Goal: Task Accomplishment & Management: Manage account settings

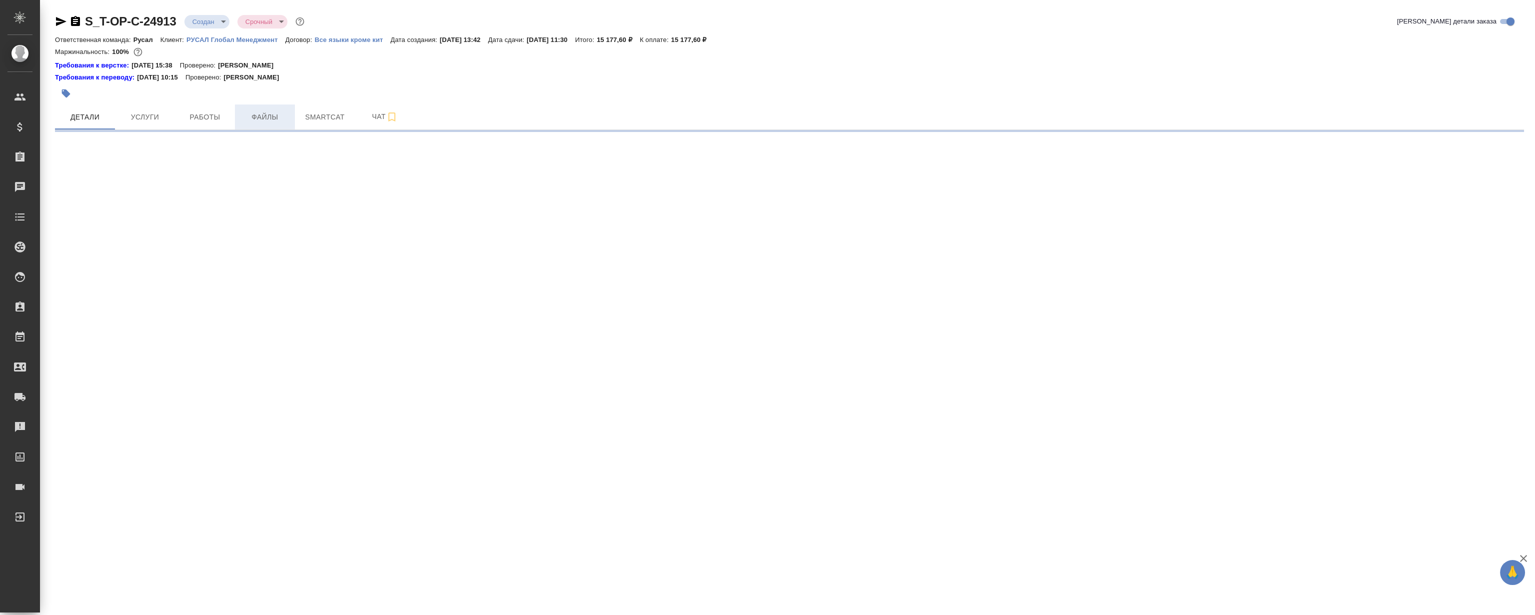
select select "RU"
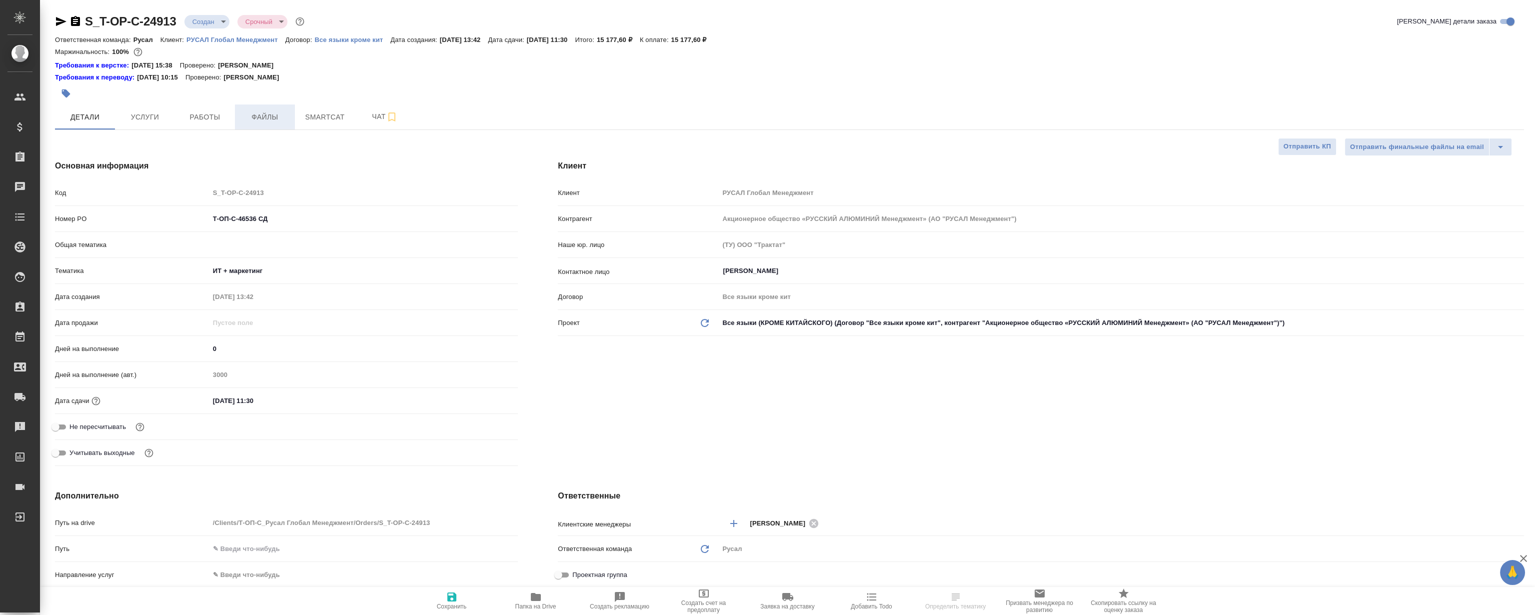
click at [275, 108] on button "Файлы" at bounding box center [265, 116] width 60 height 25
type textarea "x"
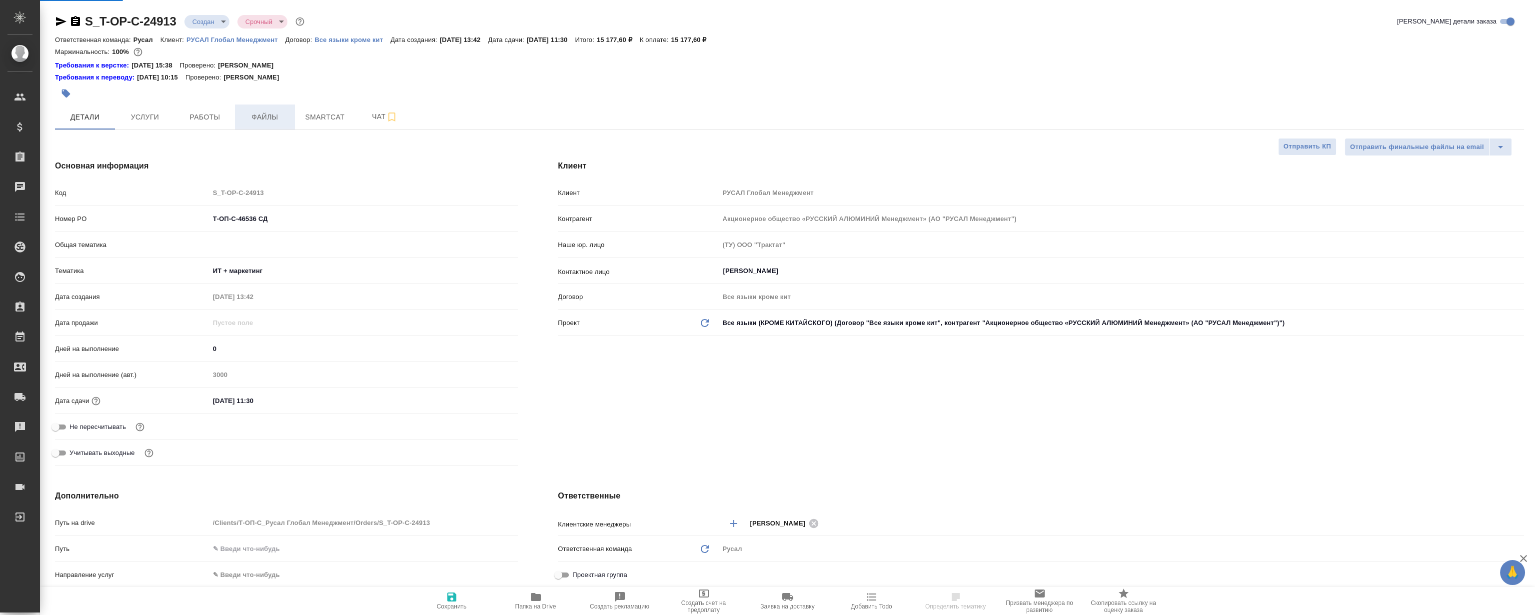
type textarea "x"
type input "Авдеенко Кирилл"
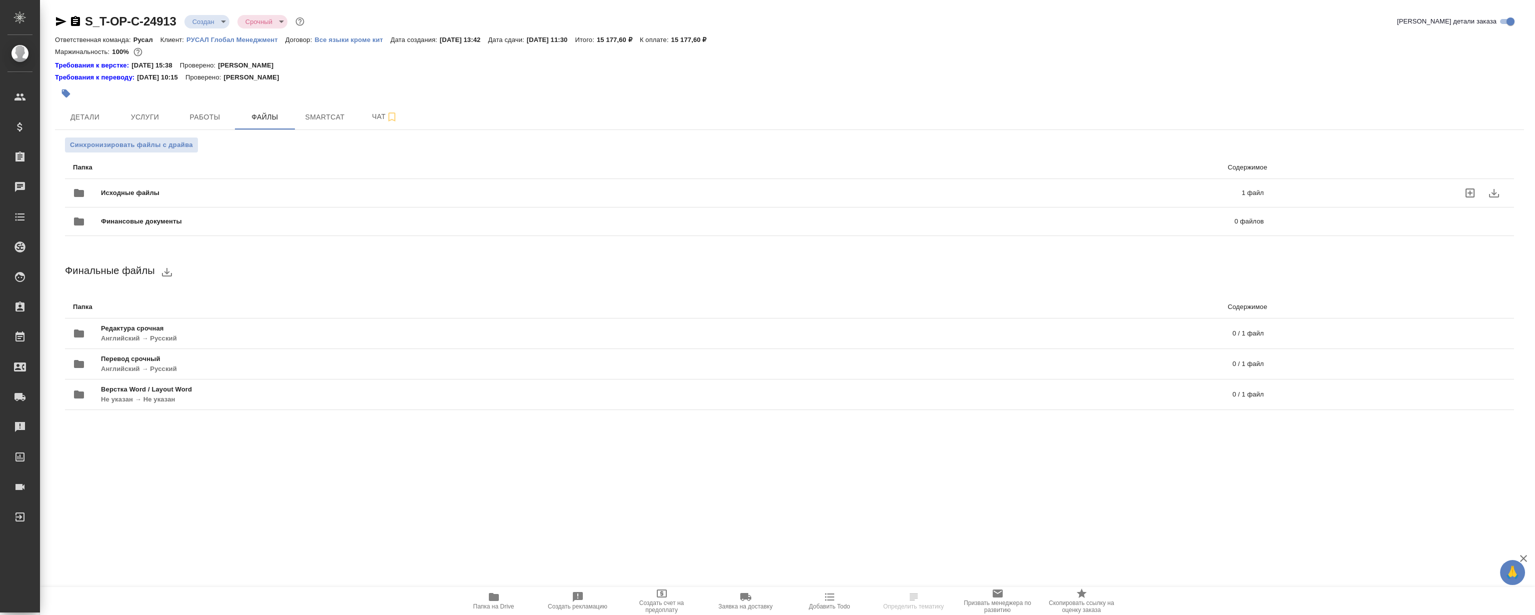
click at [190, 181] on div "Исходные файлы 1 файл" at bounding box center [668, 193] width 1190 height 24
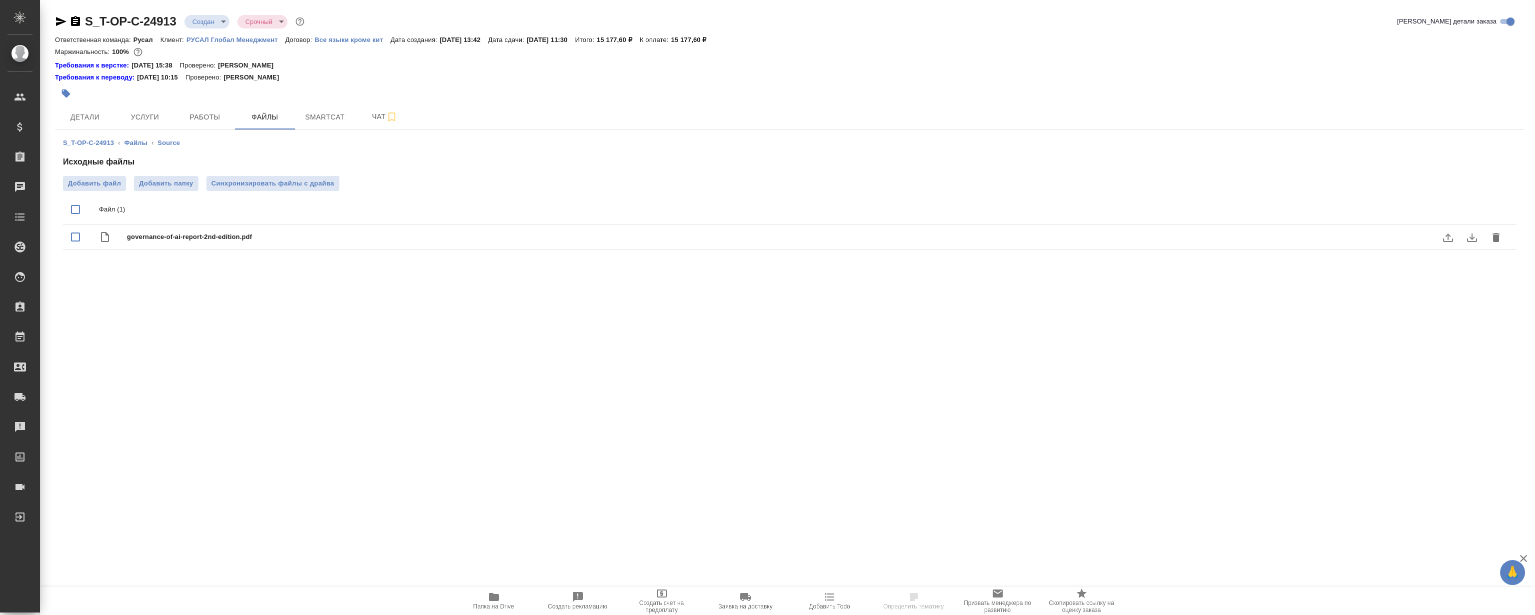
click at [1473, 237] on icon "download" at bounding box center [1472, 237] width 10 height 8
click at [486, 601] on span "Папка на Drive" at bounding box center [494, 600] width 72 height 19
click at [197, 115] on span "Работы" at bounding box center [205, 117] width 48 height 12
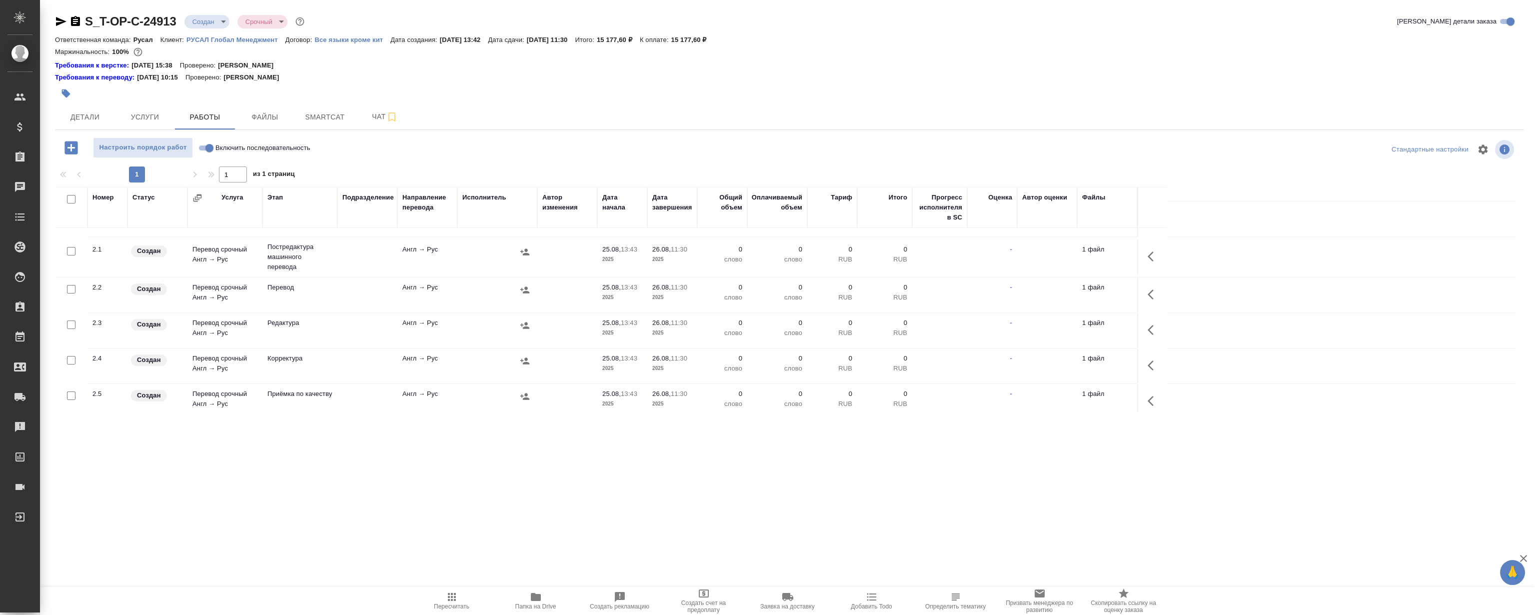
scroll to position [180, 0]
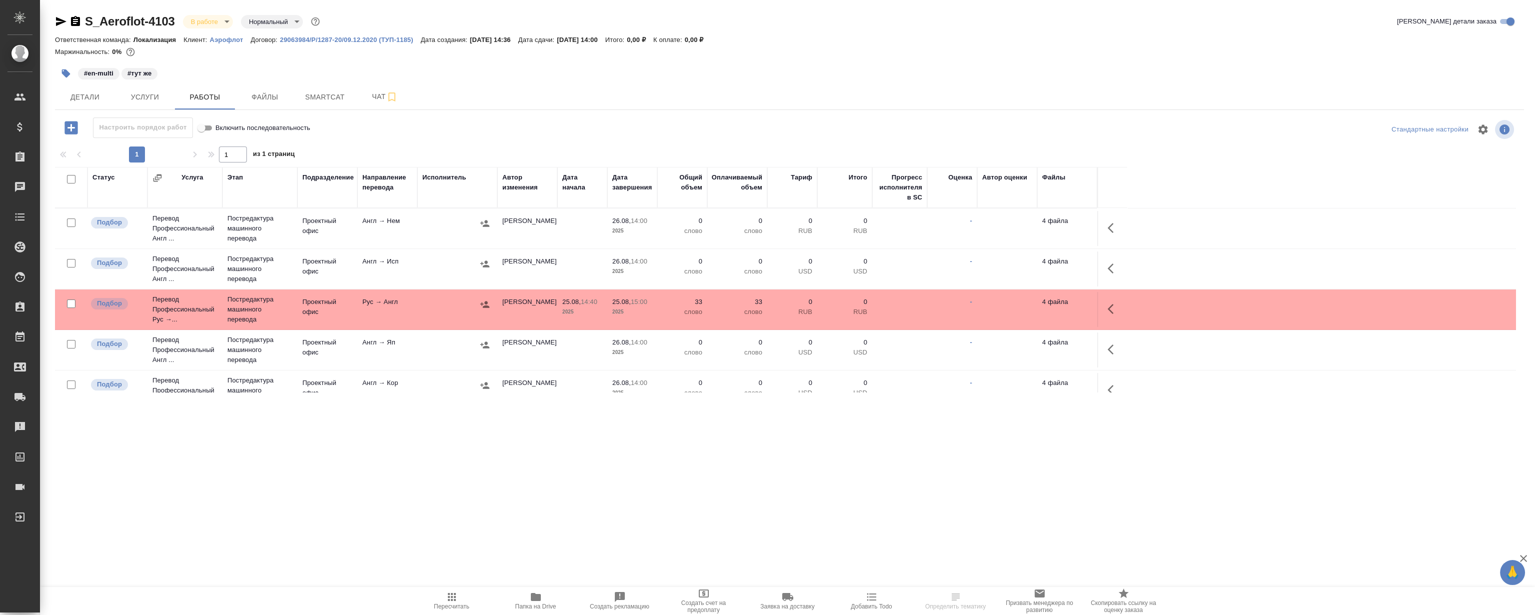
click at [306, 97] on span "Smartcat" at bounding box center [325, 97] width 48 height 12
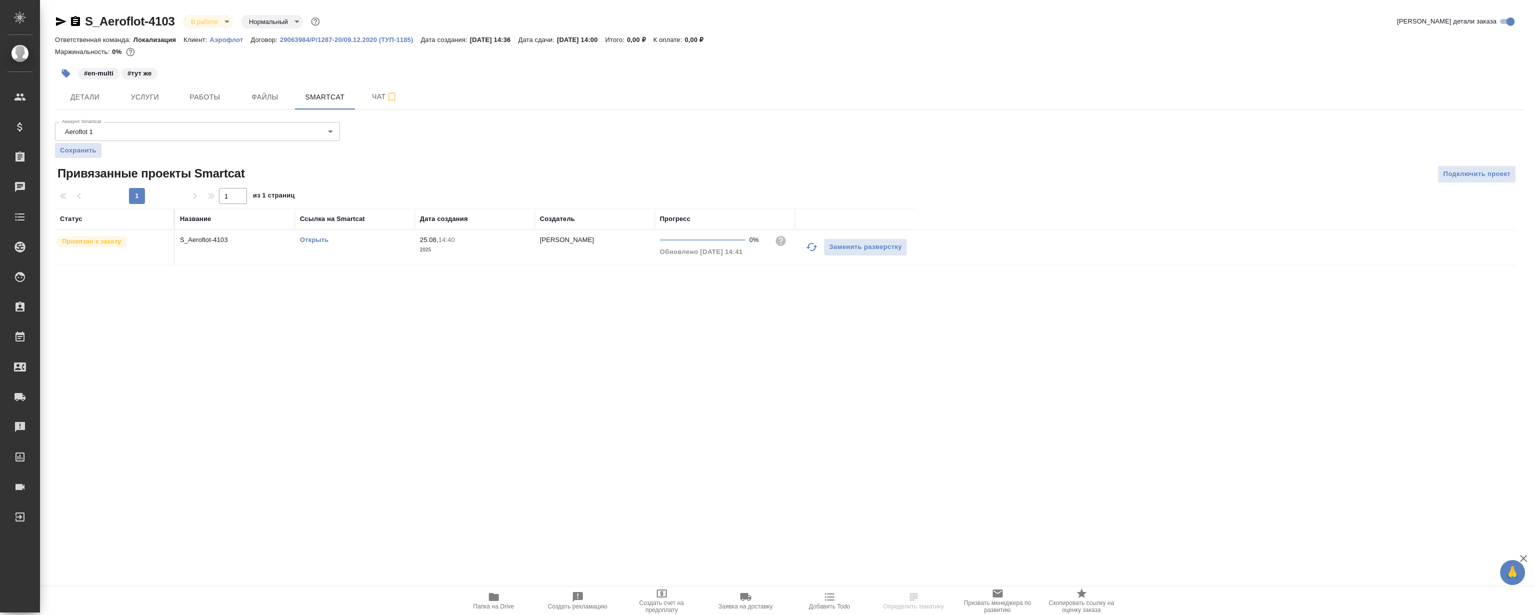
click at [320, 240] on link "Открыть" at bounding box center [314, 239] width 28 height 7
click at [222, 95] on span "Работы" at bounding box center [205, 97] width 48 height 12
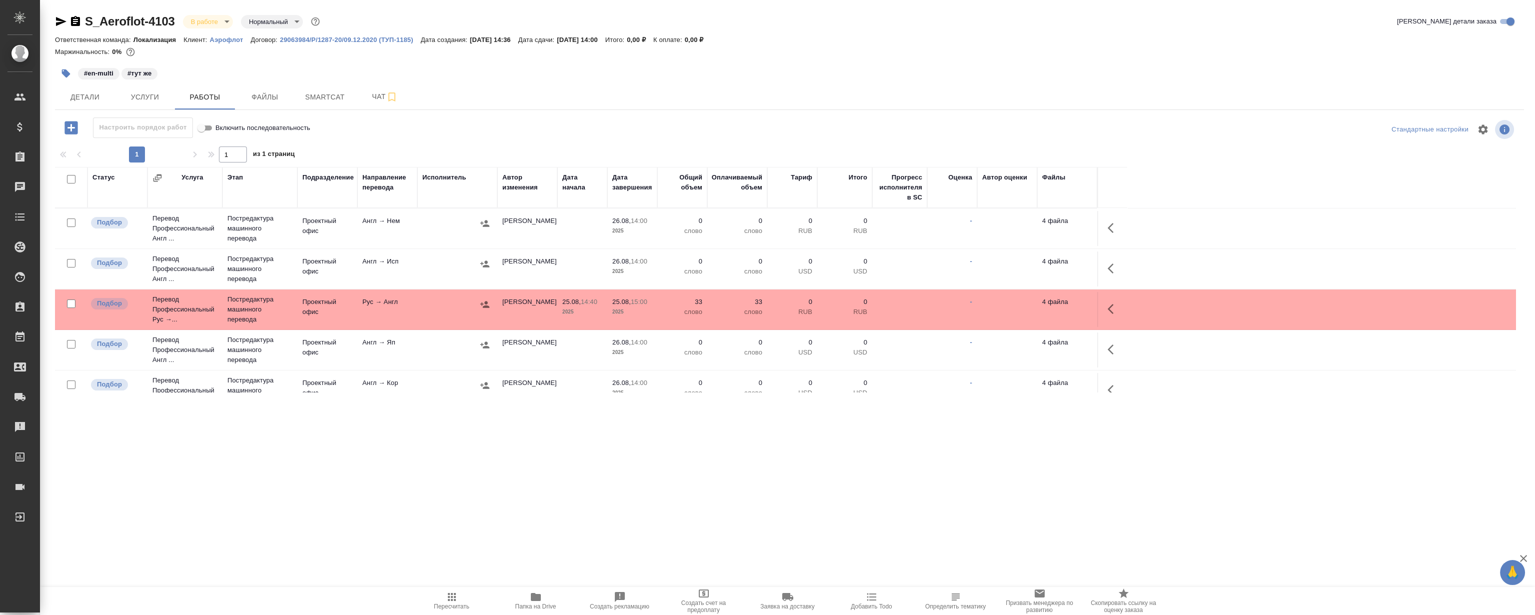
click at [1112, 304] on icon "button" at bounding box center [1110, 309] width 6 height 10
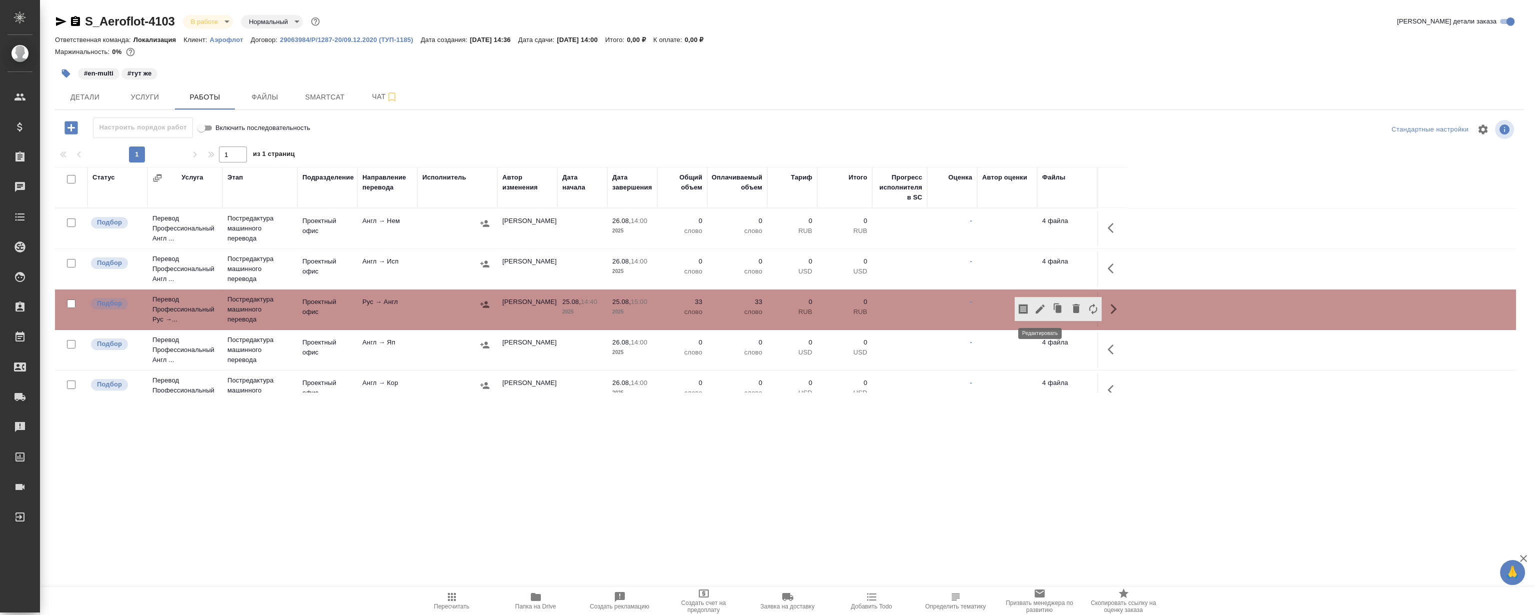
click at [1039, 306] on icon "button" at bounding box center [1040, 309] width 12 height 12
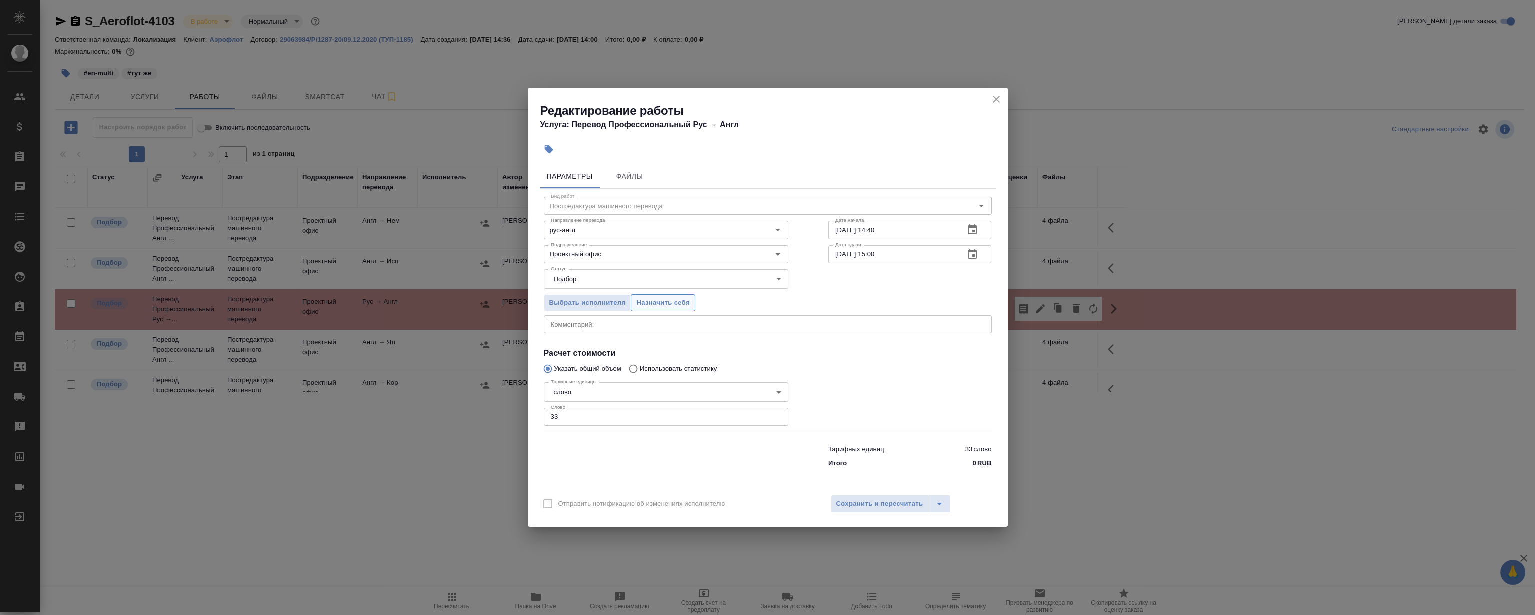
click at [670, 305] on span "Назначить себя" at bounding box center [662, 302] width 53 height 11
click at [996, 99] on icon "close" at bounding box center [996, 99] width 7 height 7
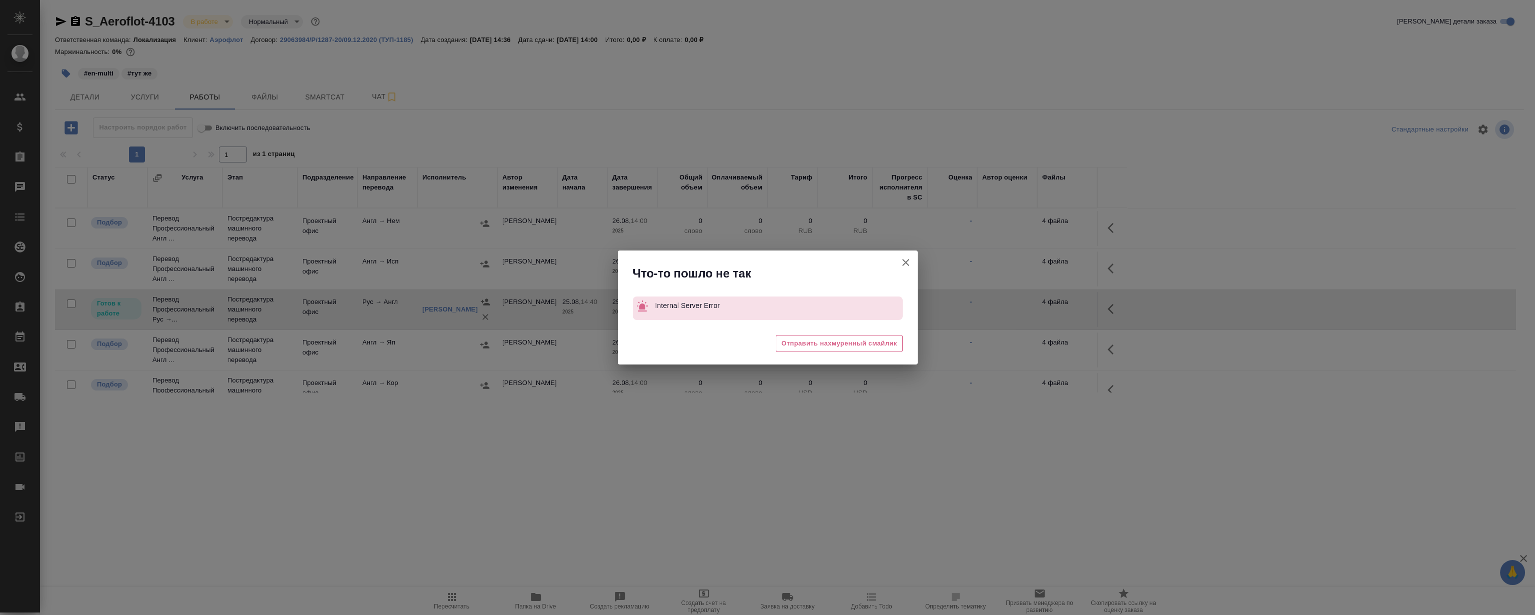
click at [1110, 307] on div "Что-то пошло не так Internal Server Error 🥲 Отправить нахмуренный смайлик" at bounding box center [767, 307] width 1535 height 615
click at [905, 261] on icon "button" at bounding box center [906, 262] width 12 height 12
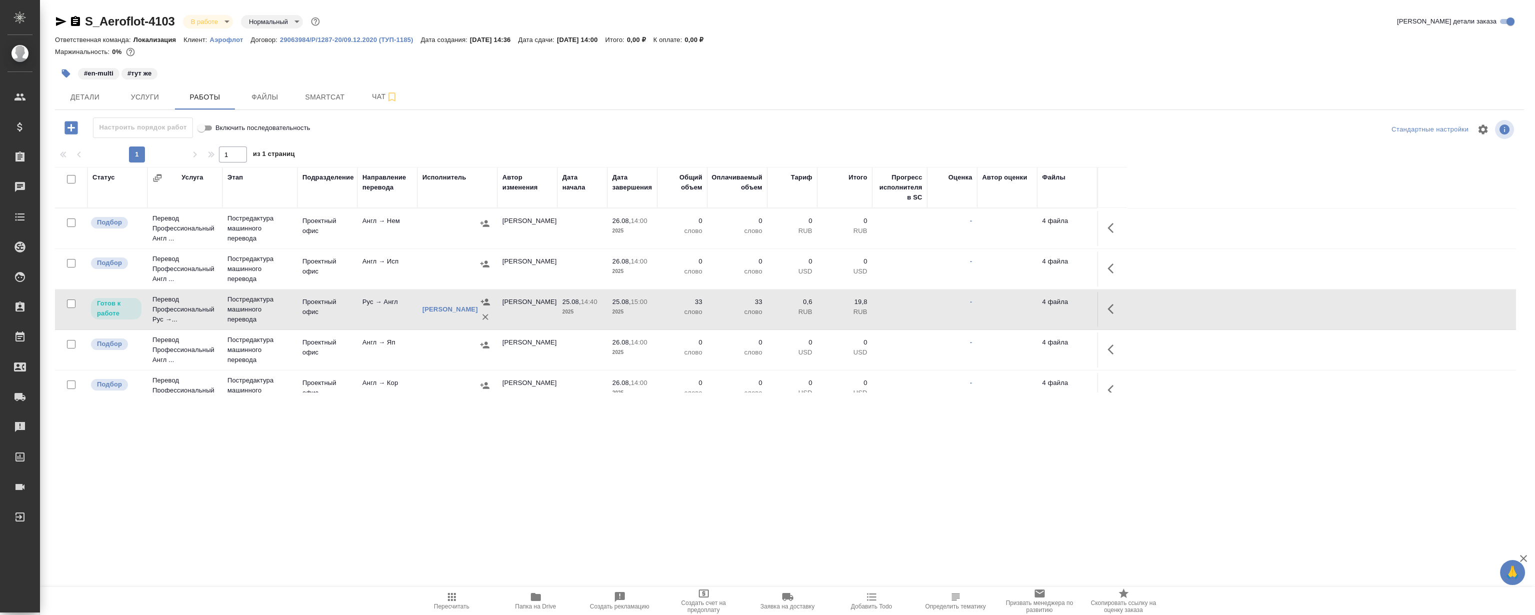
click at [1111, 305] on icon "button" at bounding box center [1110, 309] width 6 height 10
click at [1042, 309] on icon "button" at bounding box center [1040, 309] width 12 height 12
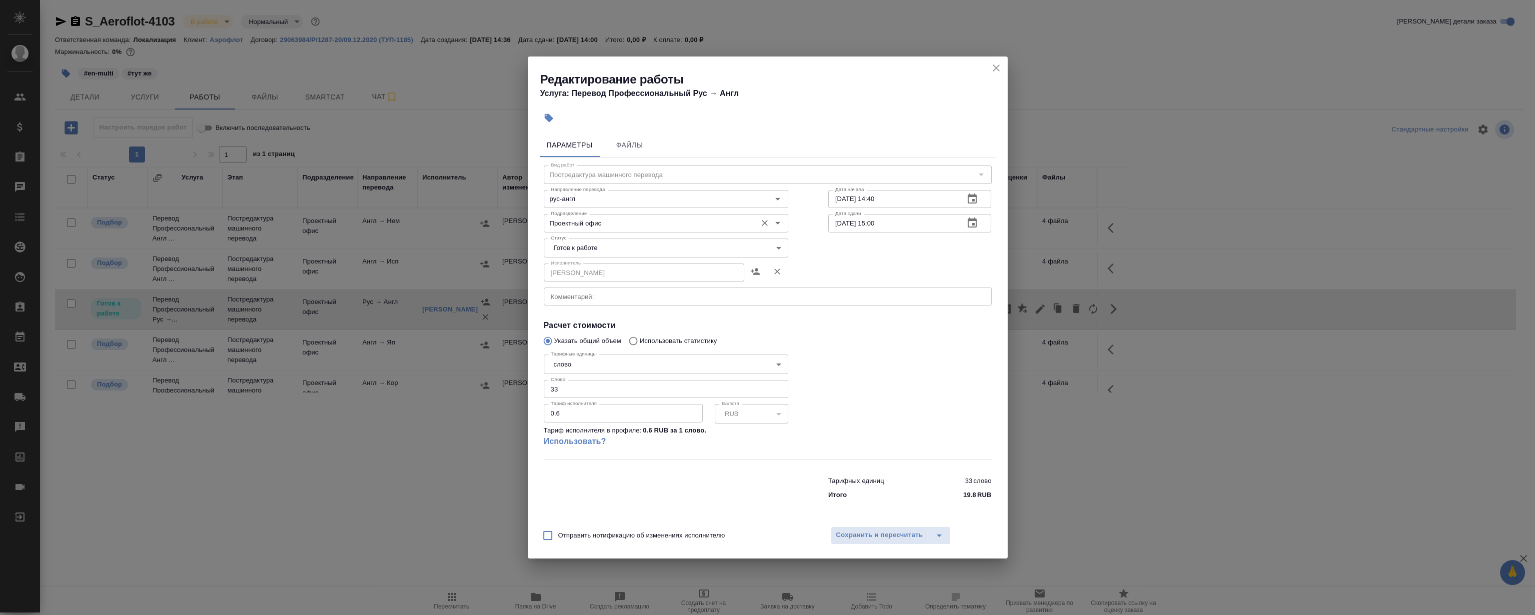
click at [595, 218] on input "Проектный офис" at bounding box center [649, 223] width 205 height 12
click at [590, 242] on li "LocQA" at bounding box center [665, 246] width 244 height 18
type input "LocQA"
click at [580, 247] on body "🙏 .cls-1 fill:#fff; AWATERA Magerramov Ruslan Клиенты Спецификации Заказы 0 Чат…" at bounding box center [767, 307] width 1535 height 615
click at [602, 302] on li "Сдан" at bounding box center [665, 298] width 244 height 17
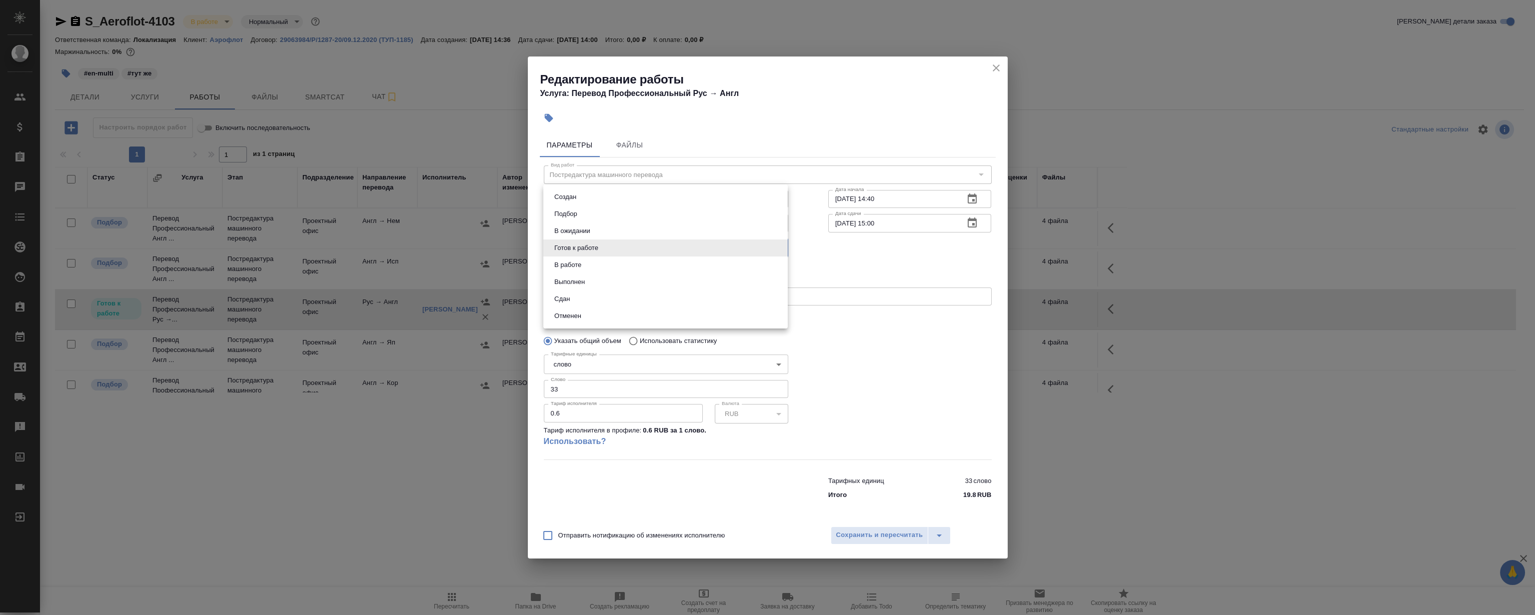
type input "closed"
click at [855, 528] on button "Сохранить и пересчитать" at bounding box center [880, 535] width 98 height 18
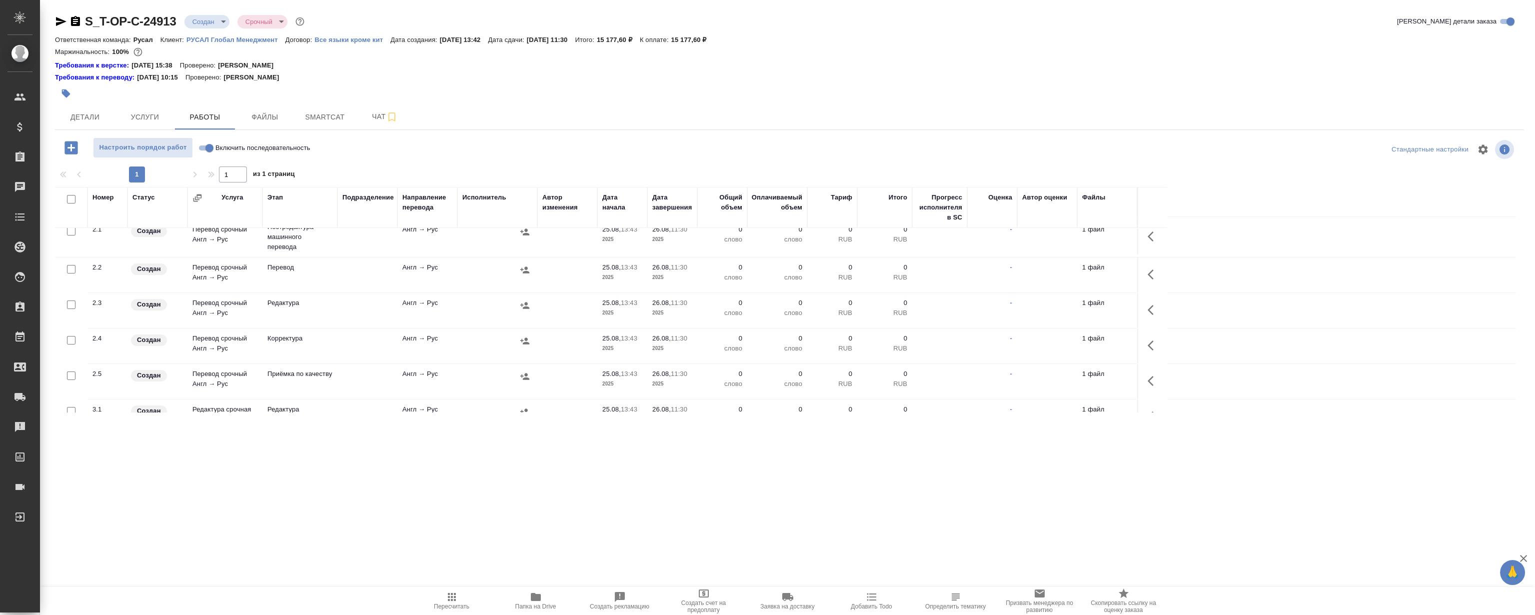
scroll to position [180, 0]
